Goal: Task Accomplishment & Management: Use online tool/utility

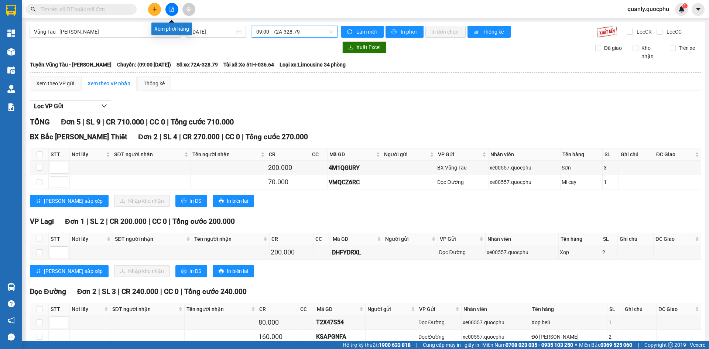
click at [170, 10] on icon "file-add" at bounding box center [172, 9] width 4 height 5
click at [128, 29] on span "Vũng Tàu - [PERSON_NAME]" at bounding box center [105, 31] width 142 height 11
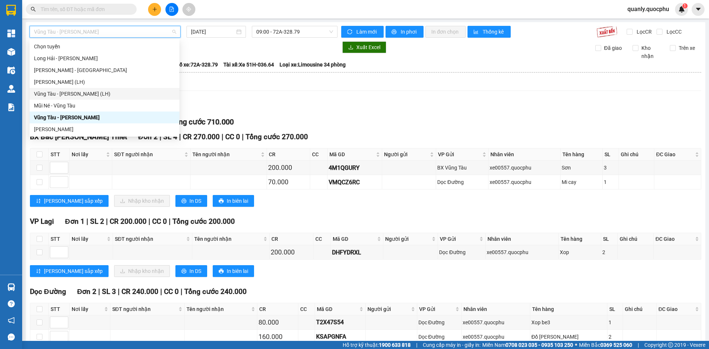
click at [67, 90] on div "Vũng Tàu - [PERSON_NAME] (LH)" at bounding box center [104, 94] width 141 height 8
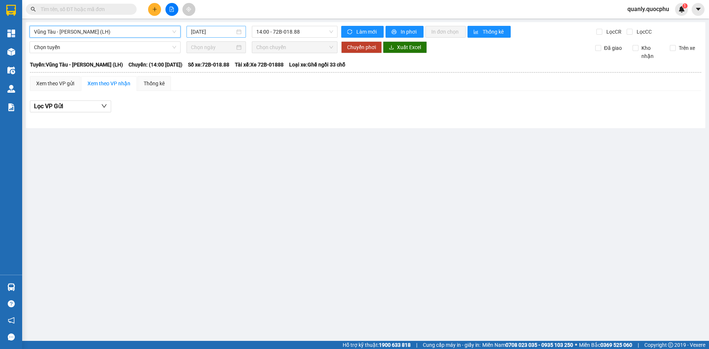
click at [229, 31] on input "[DATE]" at bounding box center [213, 32] width 44 height 8
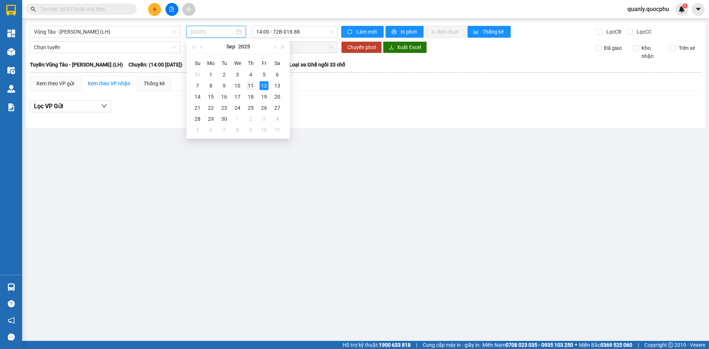
click at [249, 85] on div "11" at bounding box center [250, 85] width 9 height 9
type input "[DATE]"
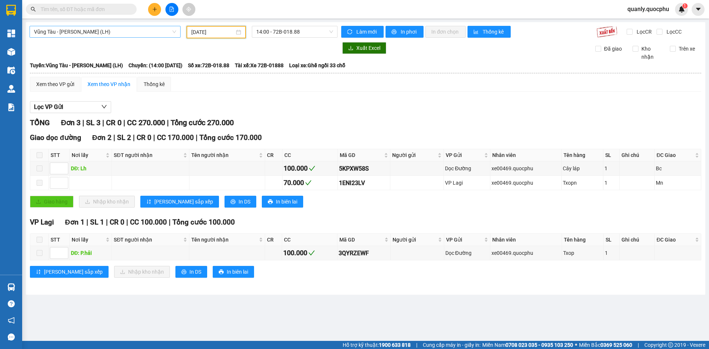
click at [147, 28] on span "Vũng Tàu - [PERSON_NAME] (LH)" at bounding box center [105, 31] width 142 height 11
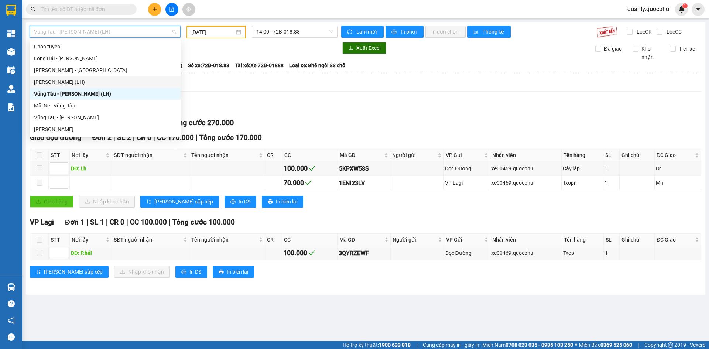
click at [87, 78] on div "[PERSON_NAME] (LH)" at bounding box center [105, 82] width 142 height 8
type input "[DATE]"
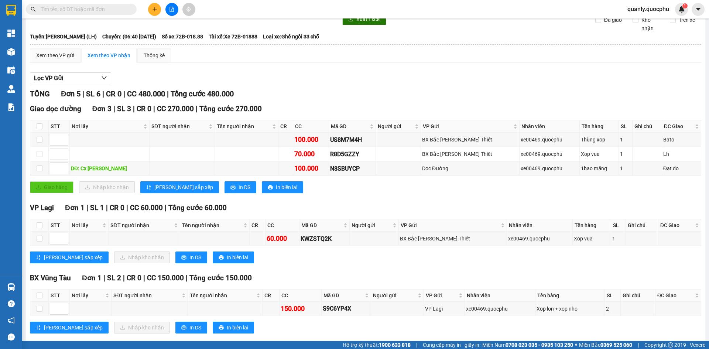
scroll to position [41, 0]
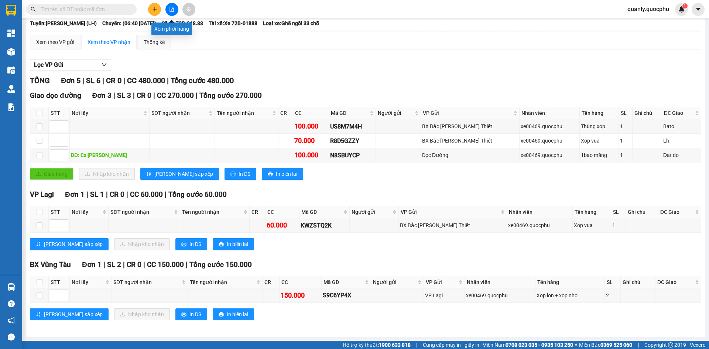
click at [170, 6] on button at bounding box center [171, 9] width 13 height 13
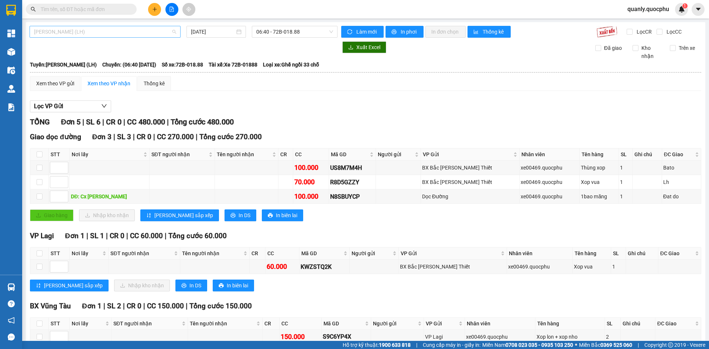
click at [118, 32] on span "[PERSON_NAME] (LH)" at bounding box center [105, 31] width 142 height 11
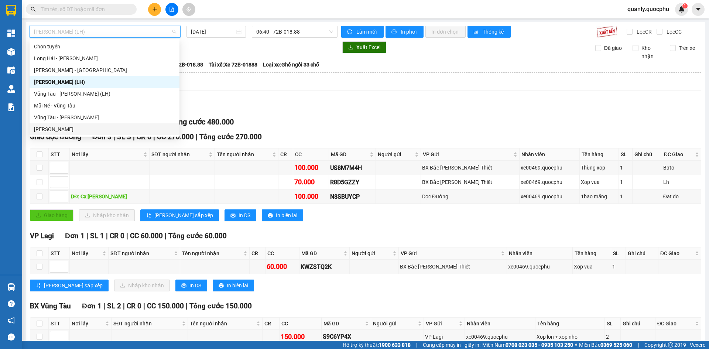
click at [86, 125] on div "[PERSON_NAME]" at bounding box center [104, 129] width 141 height 8
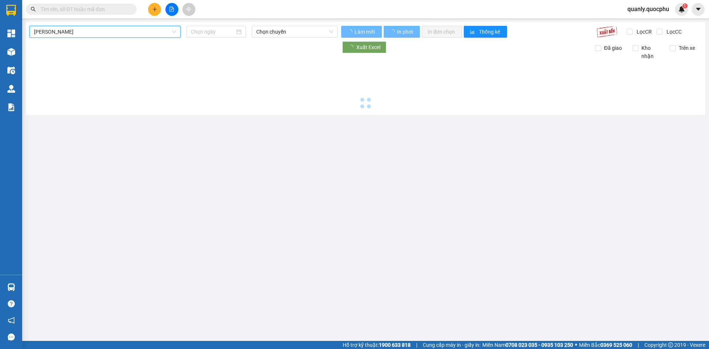
type input "[DATE]"
